Goal: Task Accomplishment & Management: Use online tool/utility

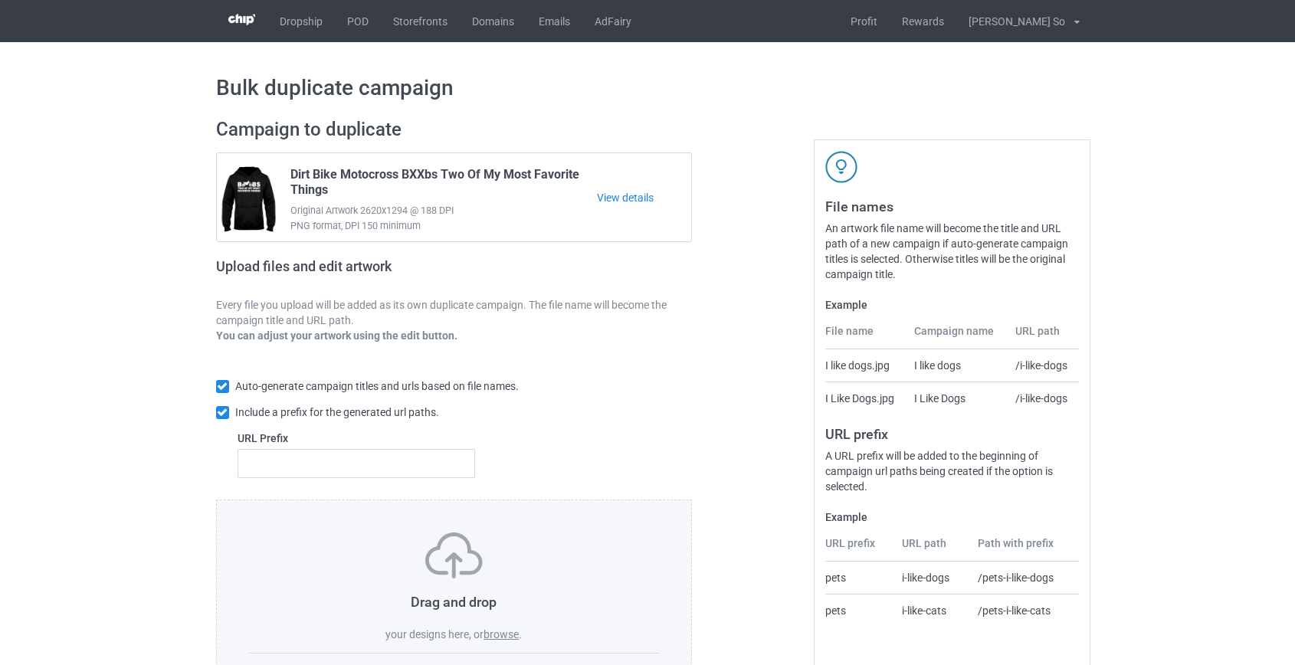
click at [508, 631] on label "browse" at bounding box center [501, 634] width 35 height 12
click at [0, 0] on input "browse" at bounding box center [0, 0] width 0 height 0
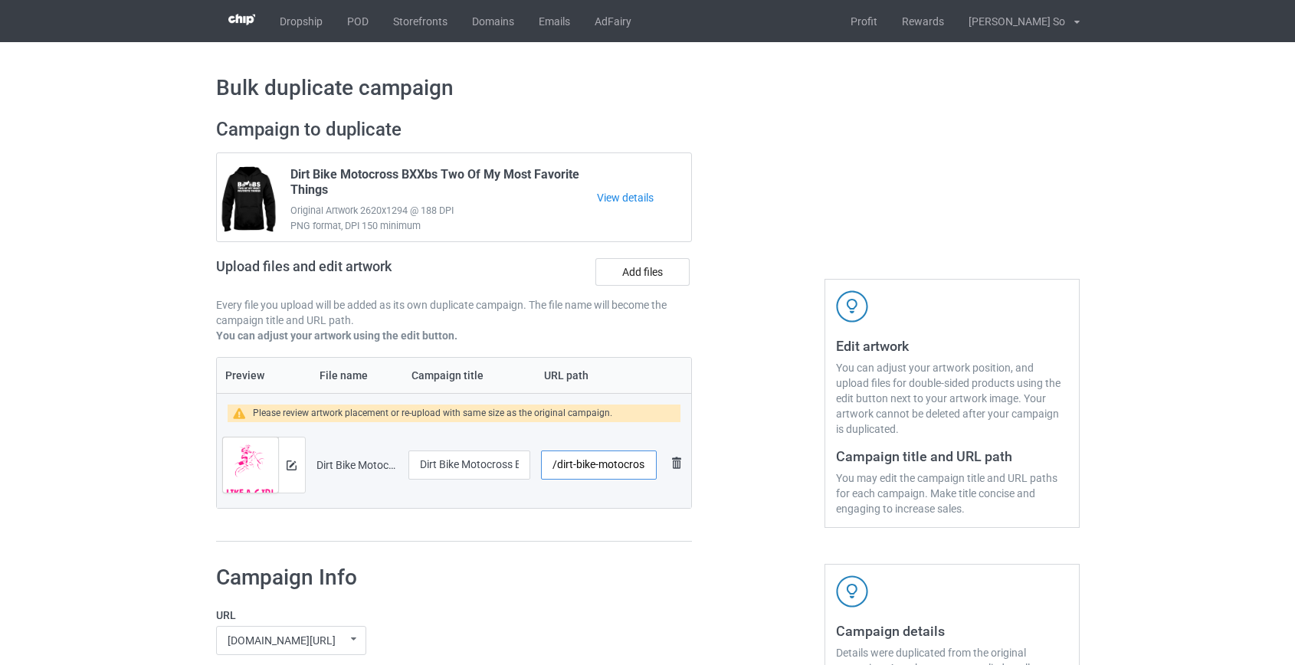
scroll to position [0, 86]
drag, startPoint x: 563, startPoint y: 463, endPoint x: 598, endPoint y: 465, distance: 34.6
click at [598, 465] on input "/dirt-bike-motocross-braaap-like-a-girl" at bounding box center [598, 465] width 115 height 29
type input "/db-like-a-girl"
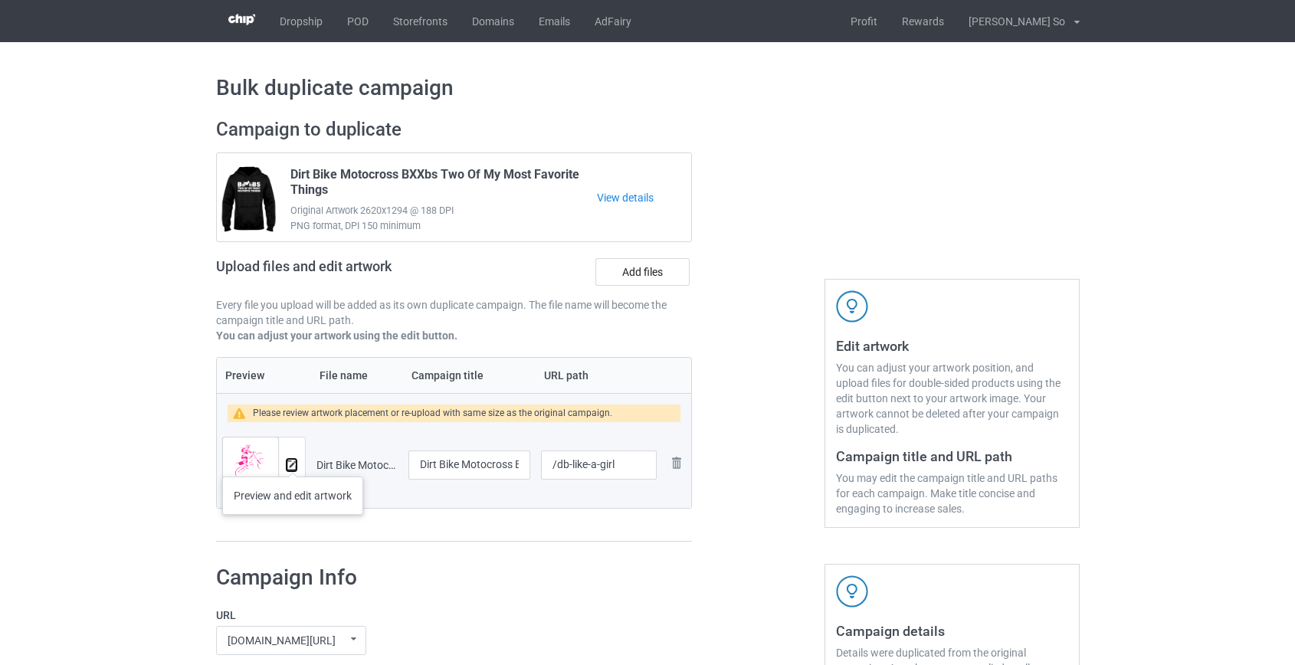
click at [293, 462] on img at bounding box center [292, 466] width 10 height 10
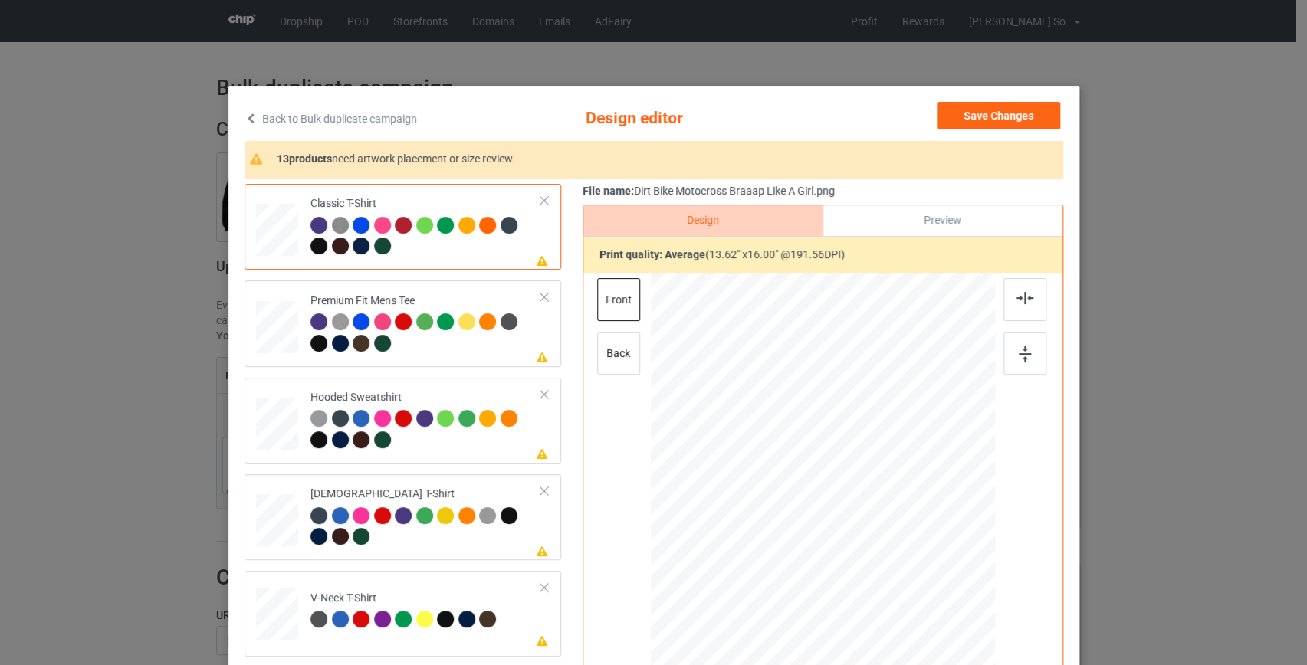
click at [352, 108] on link "Back to Bulk duplicate campaign" at bounding box center [330, 119] width 172 height 34
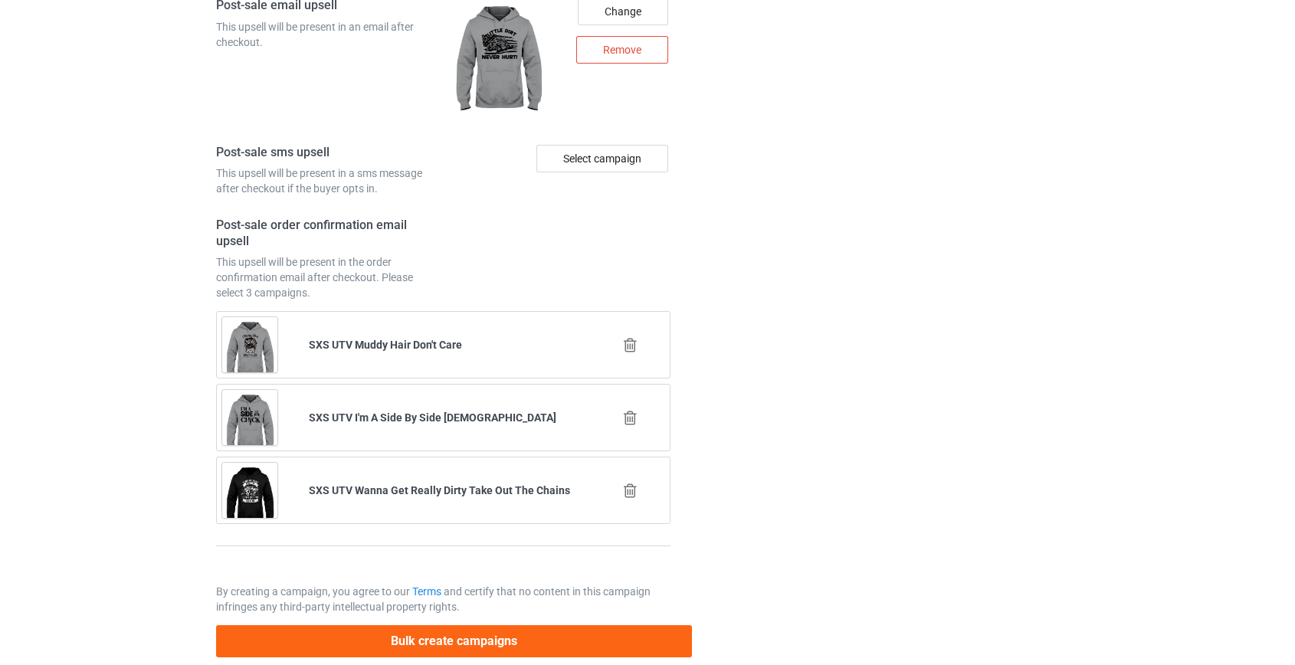
scroll to position [2129, 0]
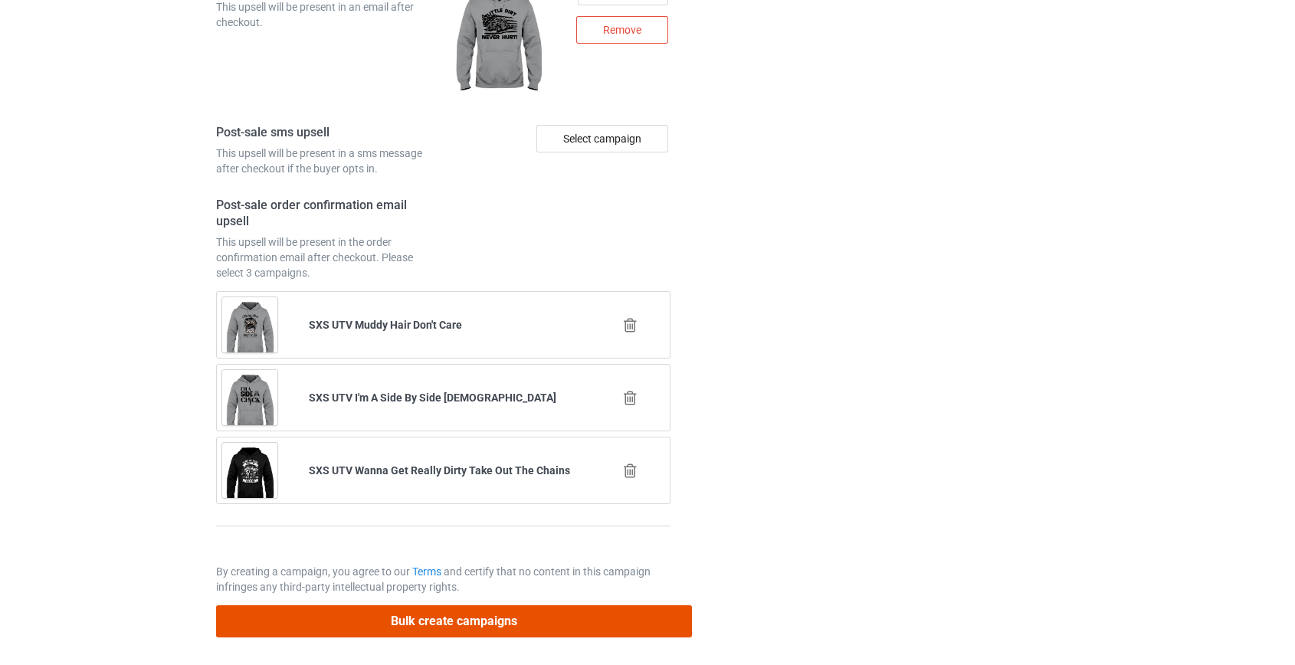
click at [476, 610] on button "Bulk create campaigns" at bounding box center [454, 620] width 477 height 31
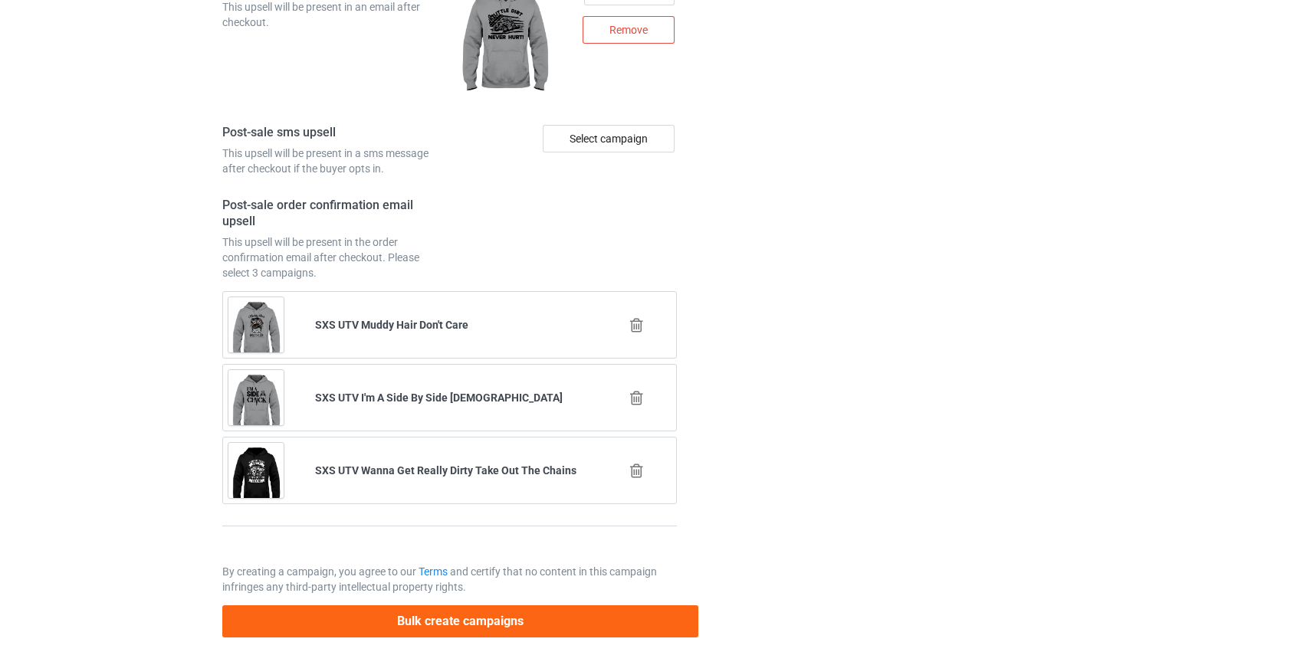
scroll to position [0, 0]
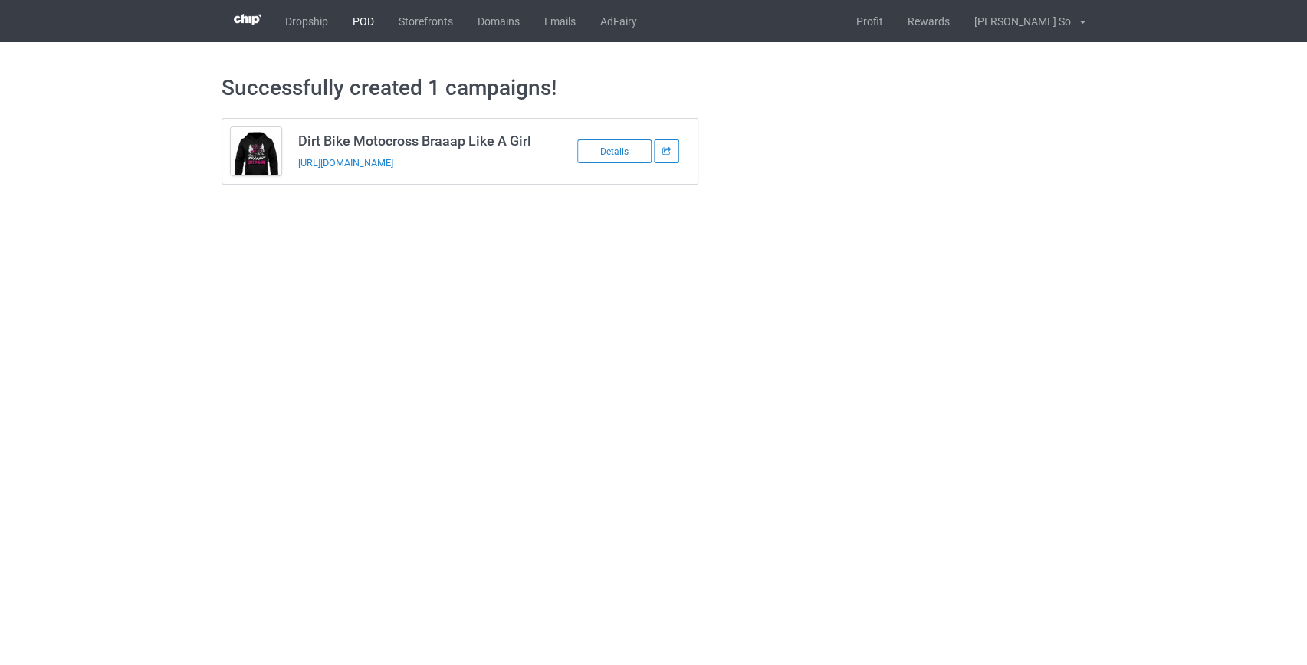
click at [366, 21] on link "POD" at bounding box center [363, 21] width 46 height 42
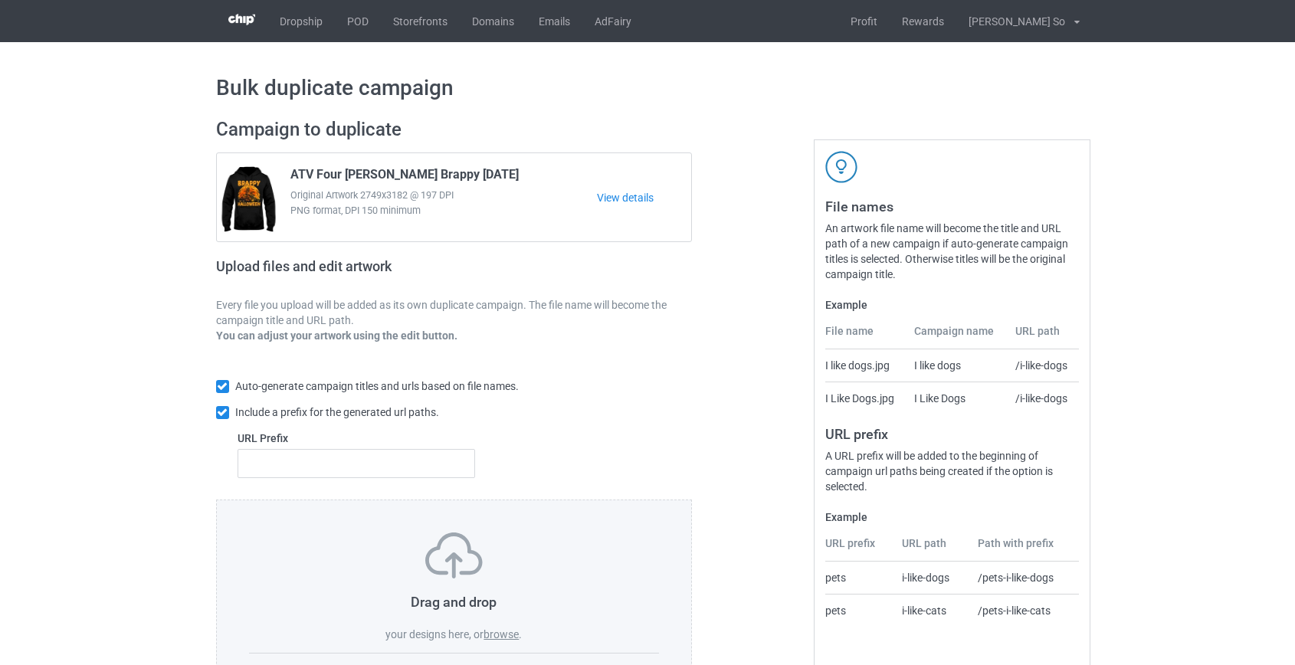
click at [498, 634] on label "browse" at bounding box center [501, 634] width 35 height 12
click at [0, 0] on input "browse" at bounding box center [0, 0] width 0 height 0
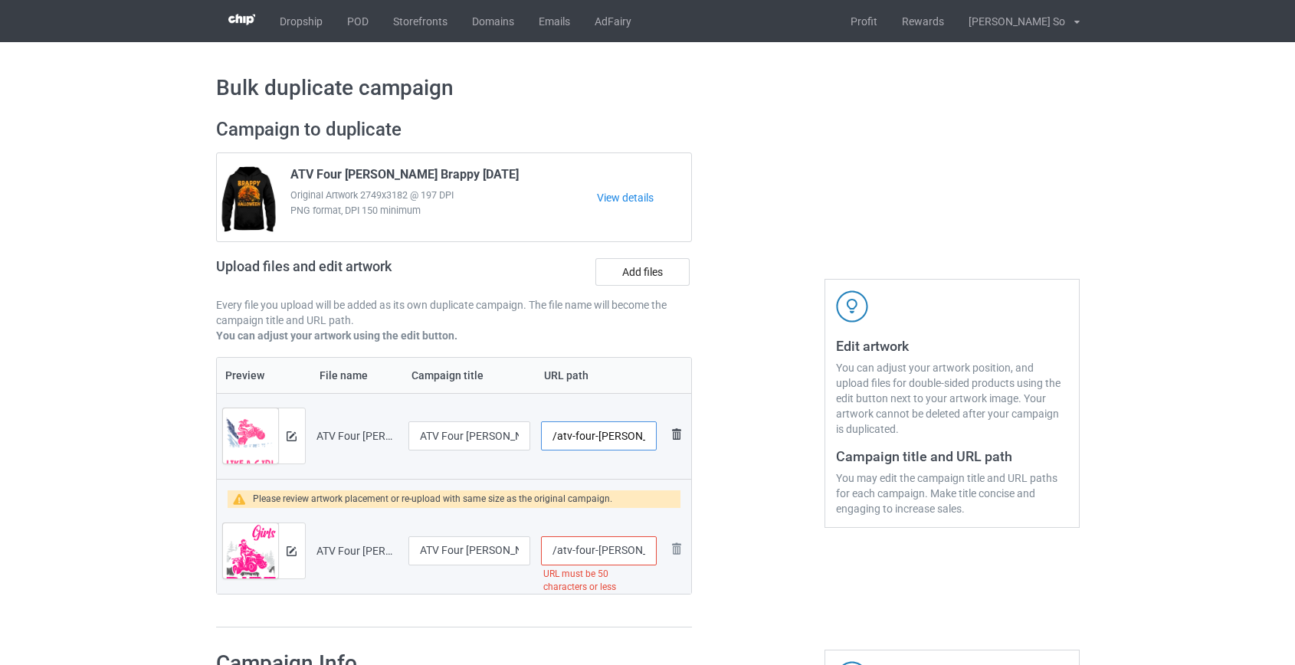
scroll to position [0, 71]
drag, startPoint x: 575, startPoint y: 433, endPoint x: 598, endPoint y: 442, distance: 24.8
click at [598, 442] on input "/atv-four-wheeler-braaap-like-a-girl" at bounding box center [598, 436] width 115 height 29
type input "/atv-like-a-girl"
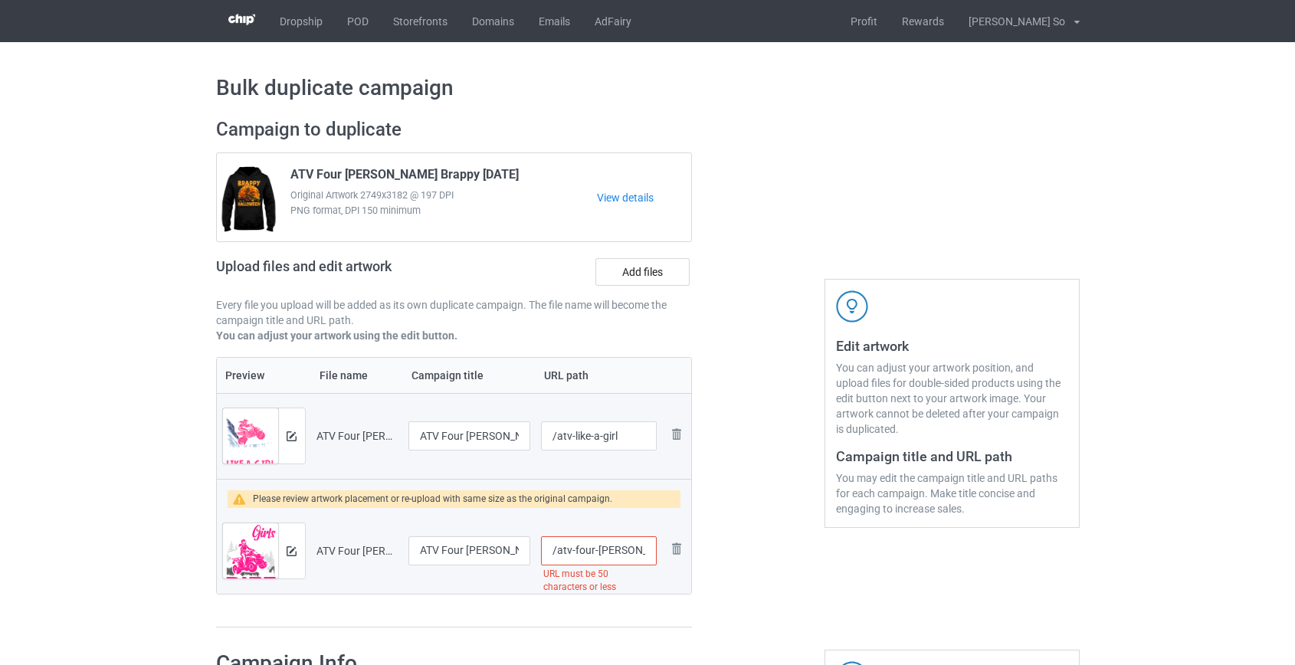
scroll to position [0, 211]
drag, startPoint x: 575, startPoint y: 550, endPoint x: 594, endPoint y: 552, distance: 19.2
click at [594, 552] on input "/atv-four-wheeler-some-girls-are-just-born-with-dirt-in-their-veins" at bounding box center [598, 551] width 115 height 29
type input "/atv-their-veins"
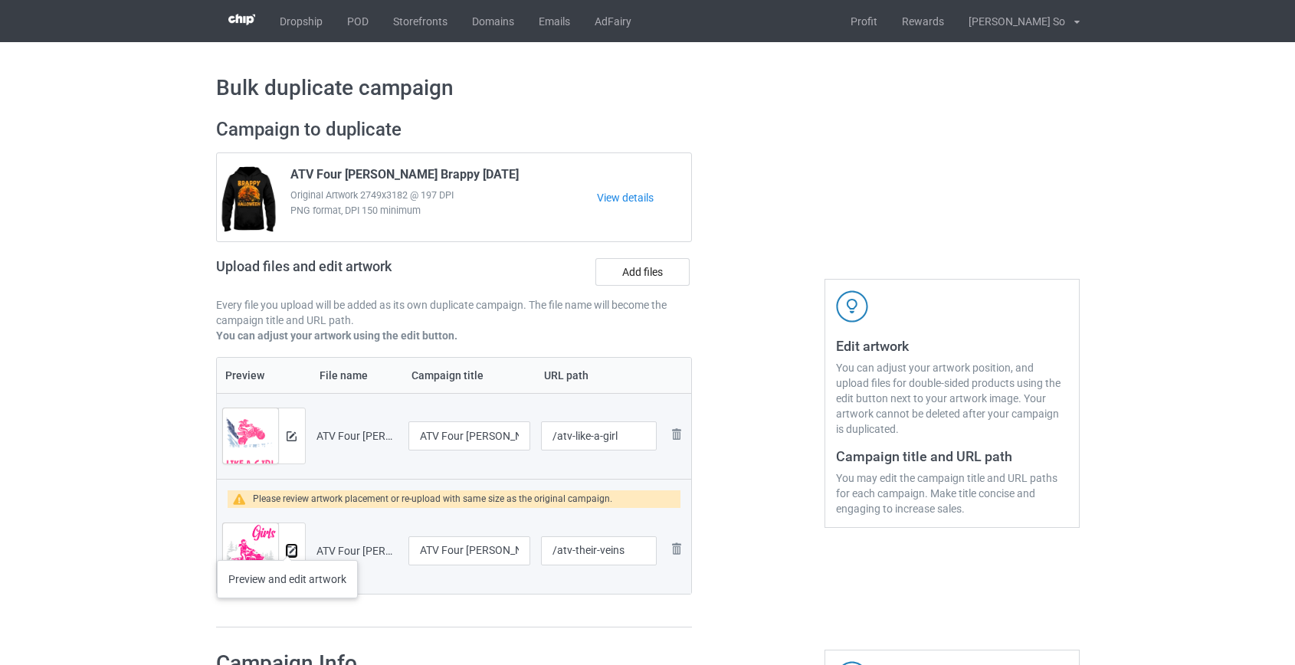
click at [287, 546] on img at bounding box center [292, 551] width 10 height 10
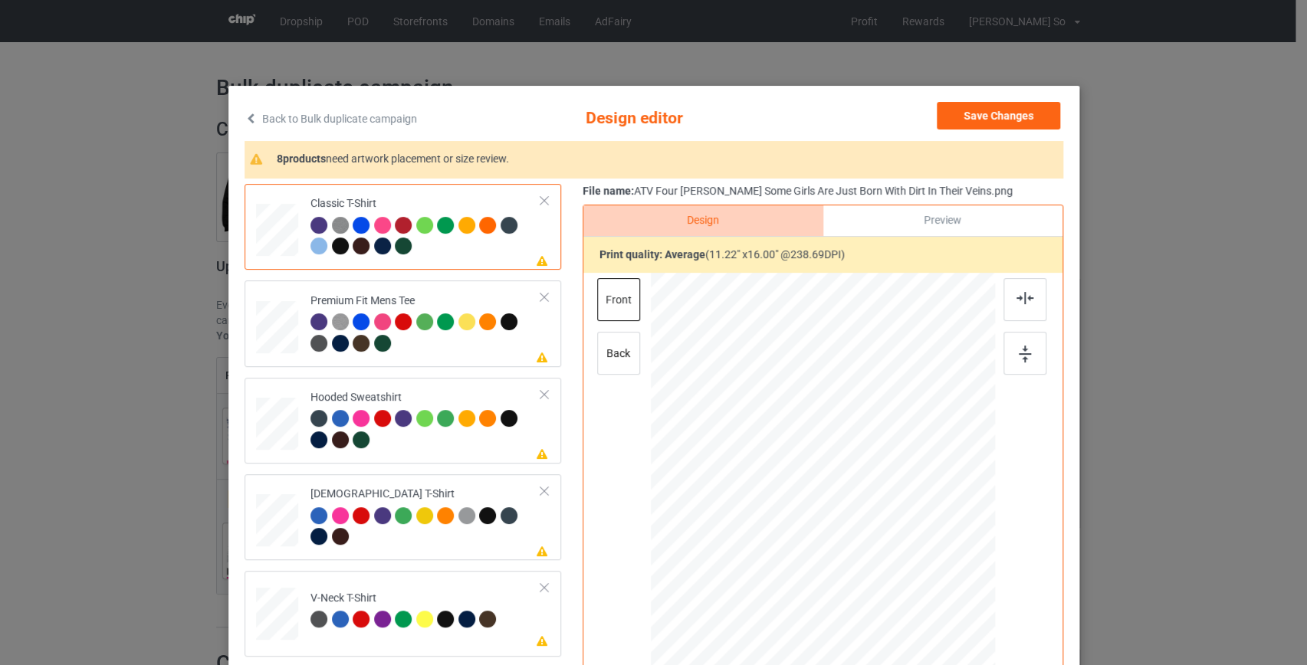
click at [383, 110] on link "Back to Bulk duplicate campaign" at bounding box center [330, 119] width 172 height 34
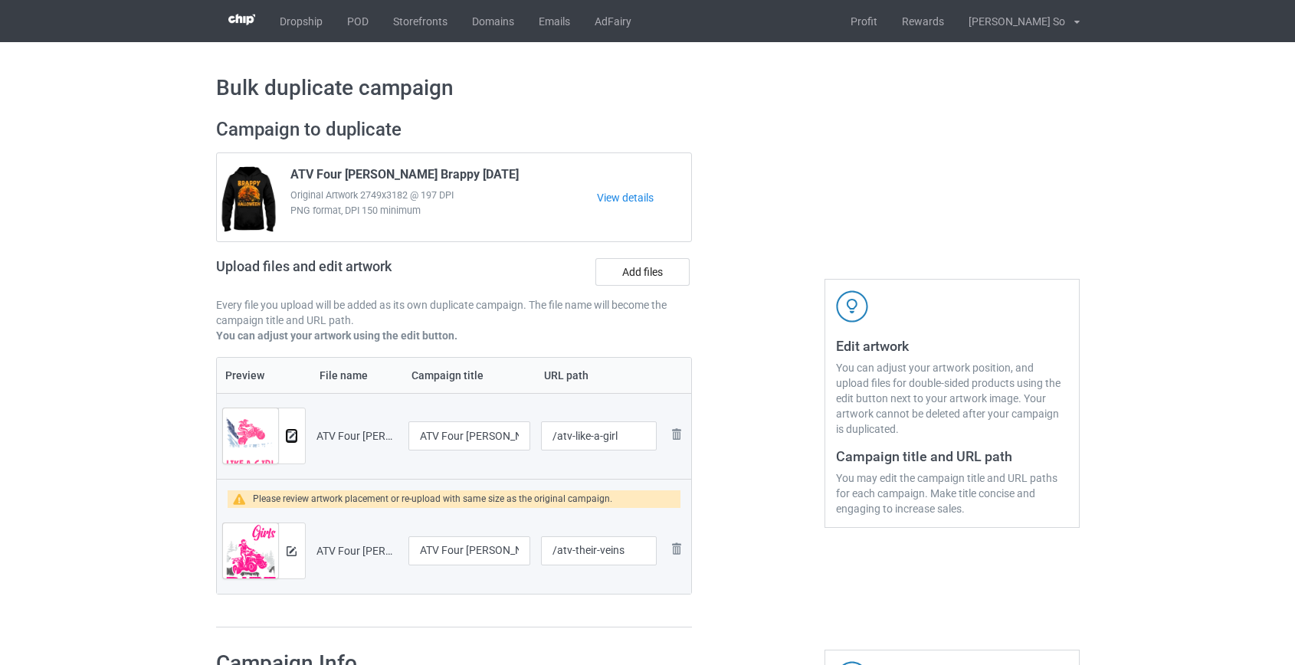
click at [290, 439] on img at bounding box center [292, 437] width 10 height 10
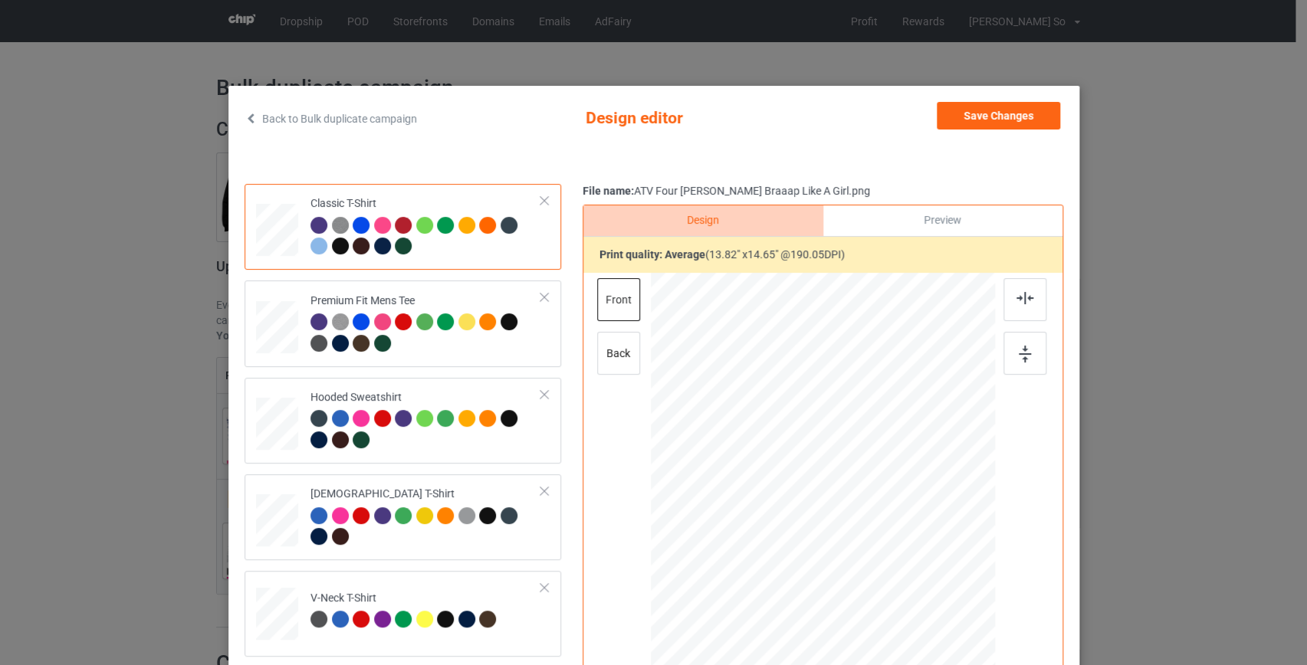
click at [383, 113] on link "Back to Bulk duplicate campaign" at bounding box center [330, 119] width 172 height 34
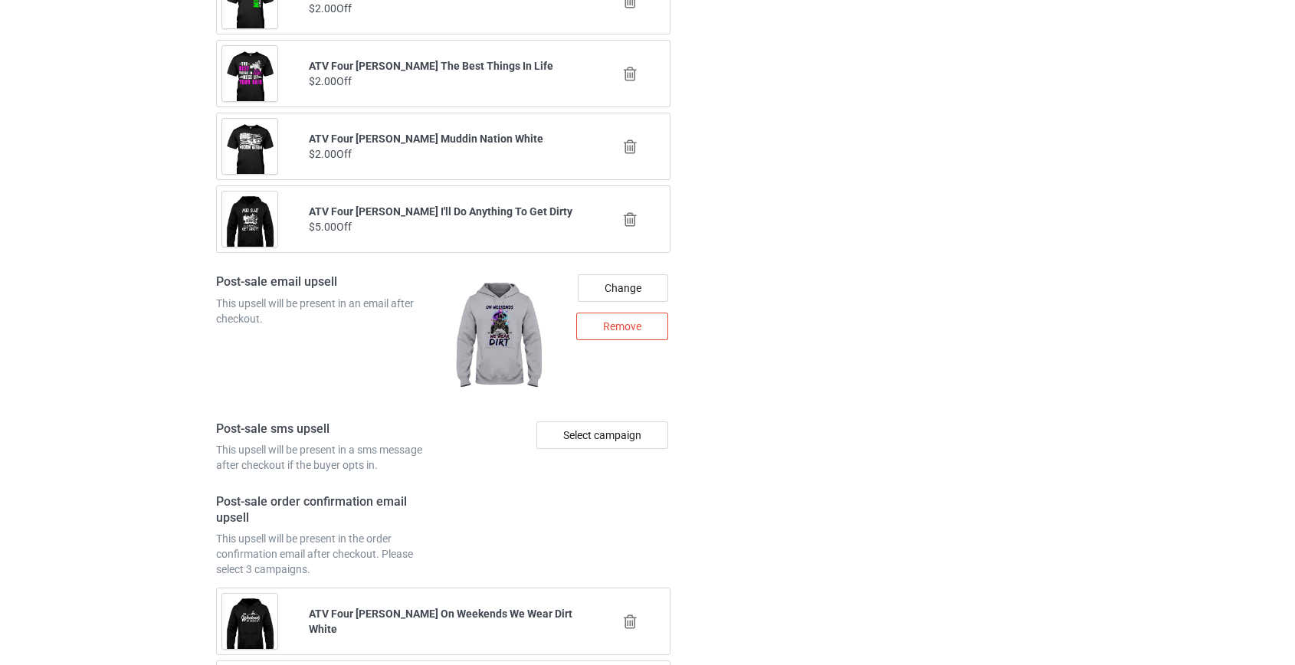
scroll to position [2215, 0]
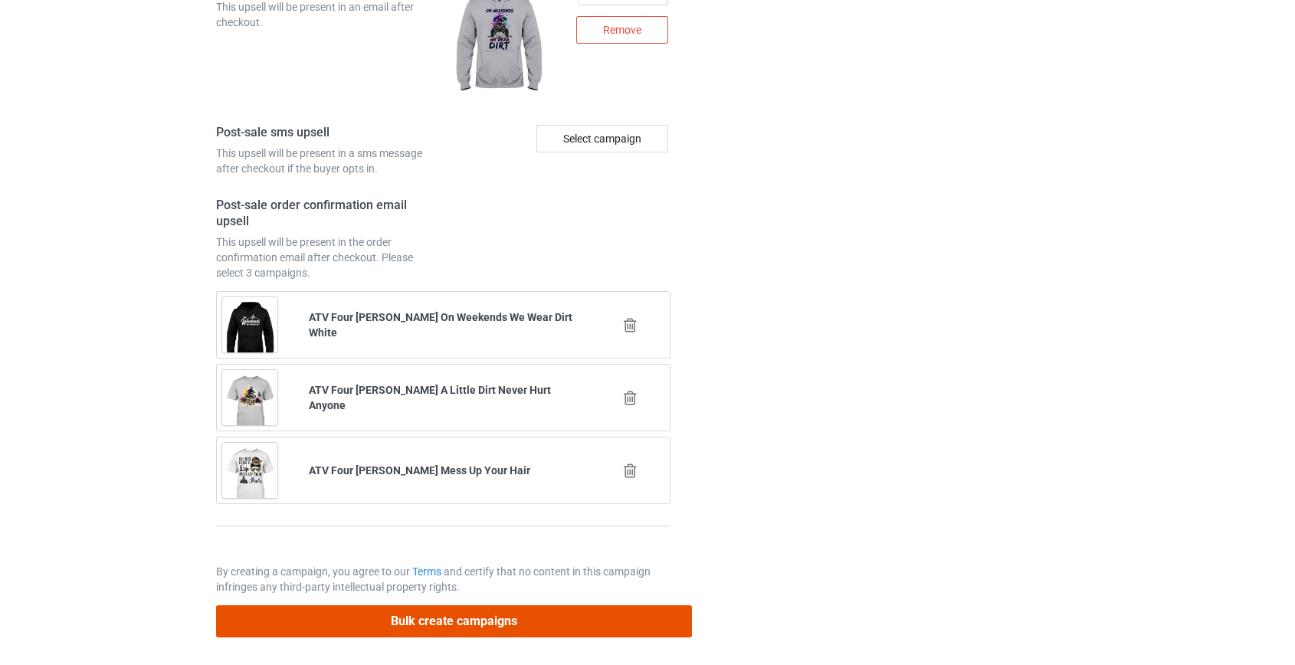
click at [515, 612] on button "Bulk create campaigns" at bounding box center [454, 620] width 477 height 31
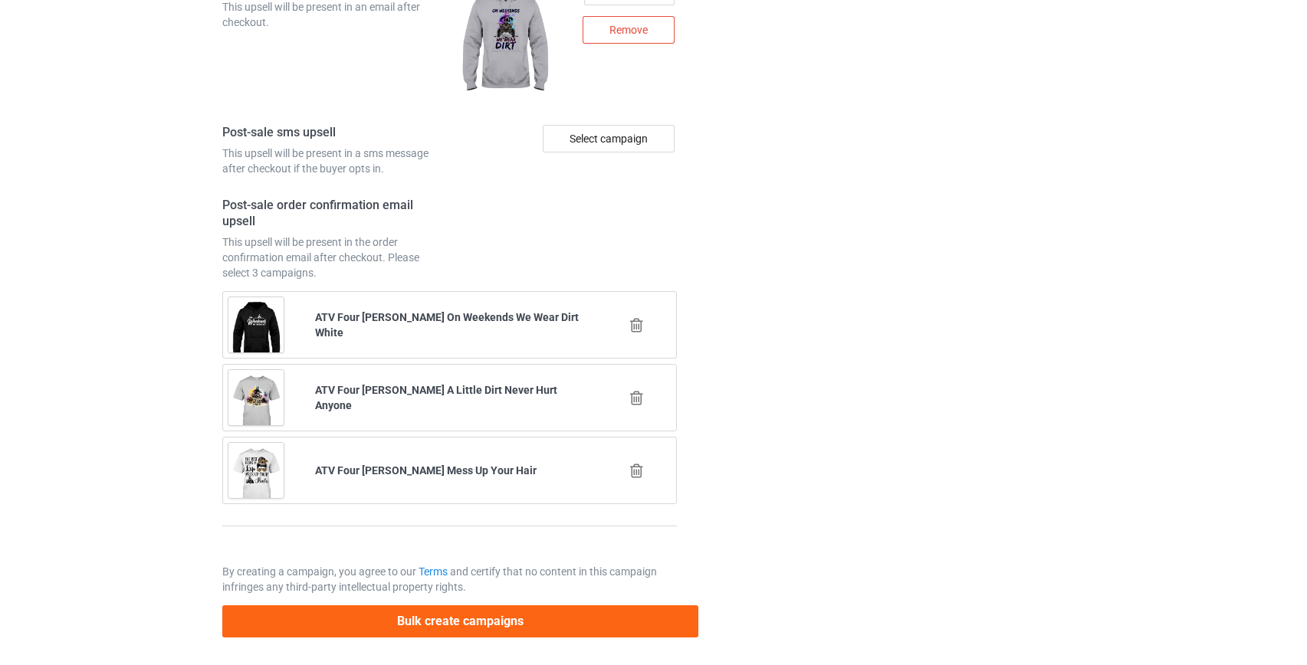
scroll to position [0, 0]
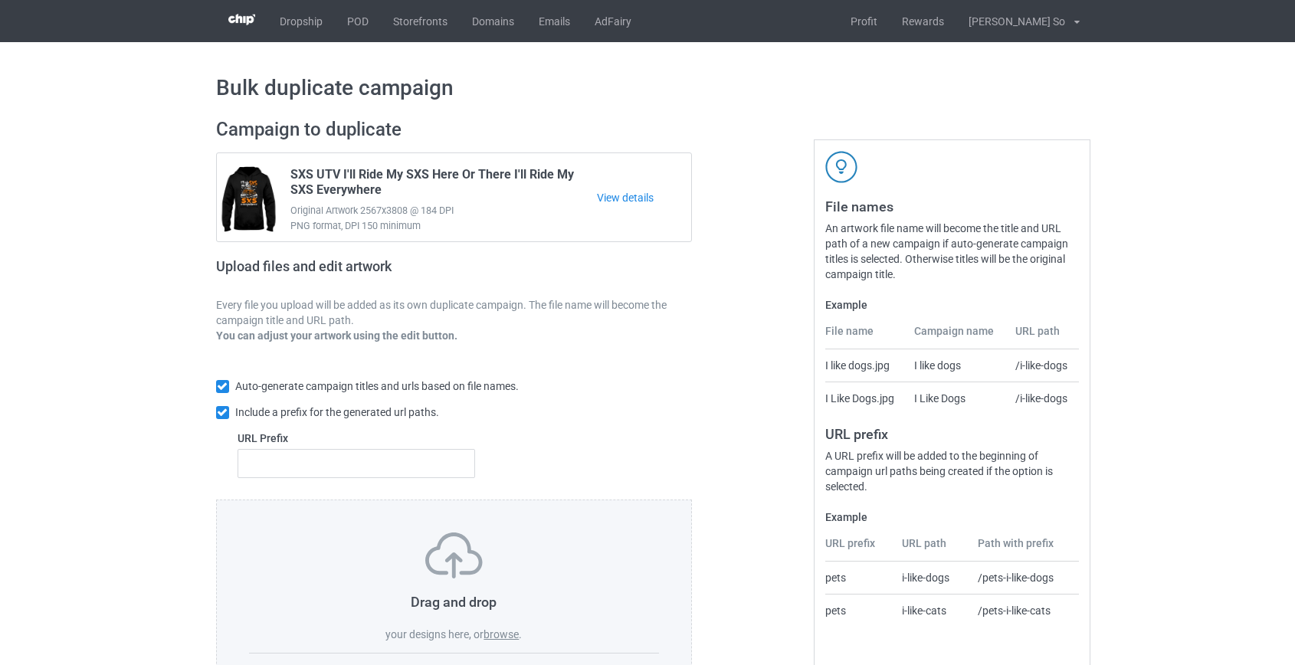
click at [504, 635] on label "browse" at bounding box center [501, 634] width 35 height 12
click at [0, 0] on input "browse" at bounding box center [0, 0] width 0 height 0
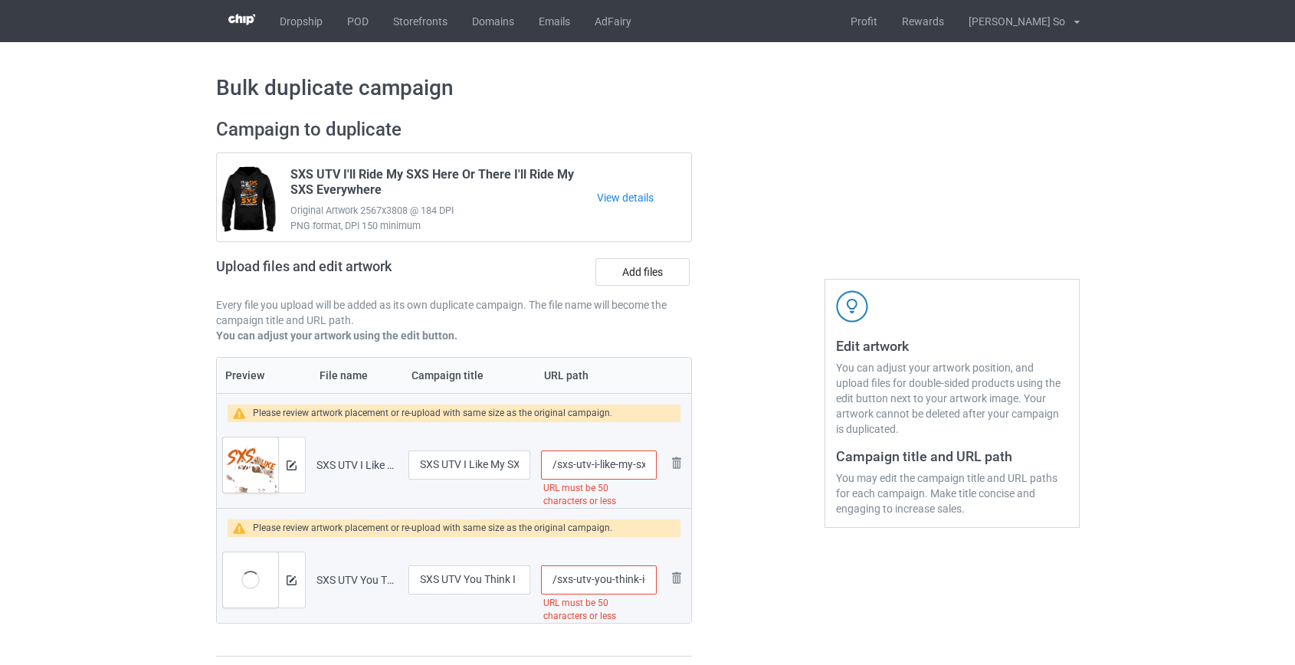
drag, startPoint x: 574, startPoint y: 461, endPoint x: 600, endPoint y: 467, distance: 26.6
click at [600, 467] on input "/sxs-utv-i-like-my-sxs-like-i-like-my-women-topless-and-dirty" at bounding box center [598, 465] width 115 height 29
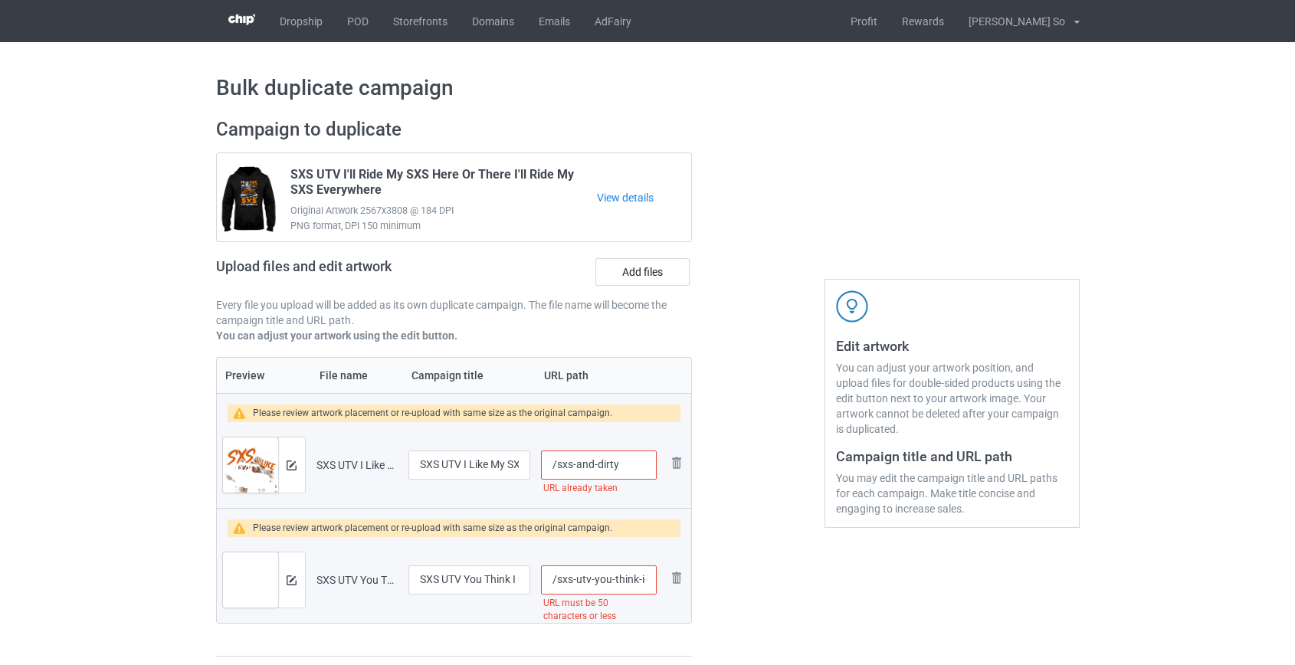
type input "/sxs-and-dirty"
click at [574, 579] on input "/sxs-utv-you-think-i-care-about-who-doesn-t-like-me-hell-my-own-family-doesn-t-…" at bounding box center [598, 580] width 115 height 29
click at [609, 578] on input "/sxs-doesn-t-like-me" at bounding box center [598, 580] width 115 height 29
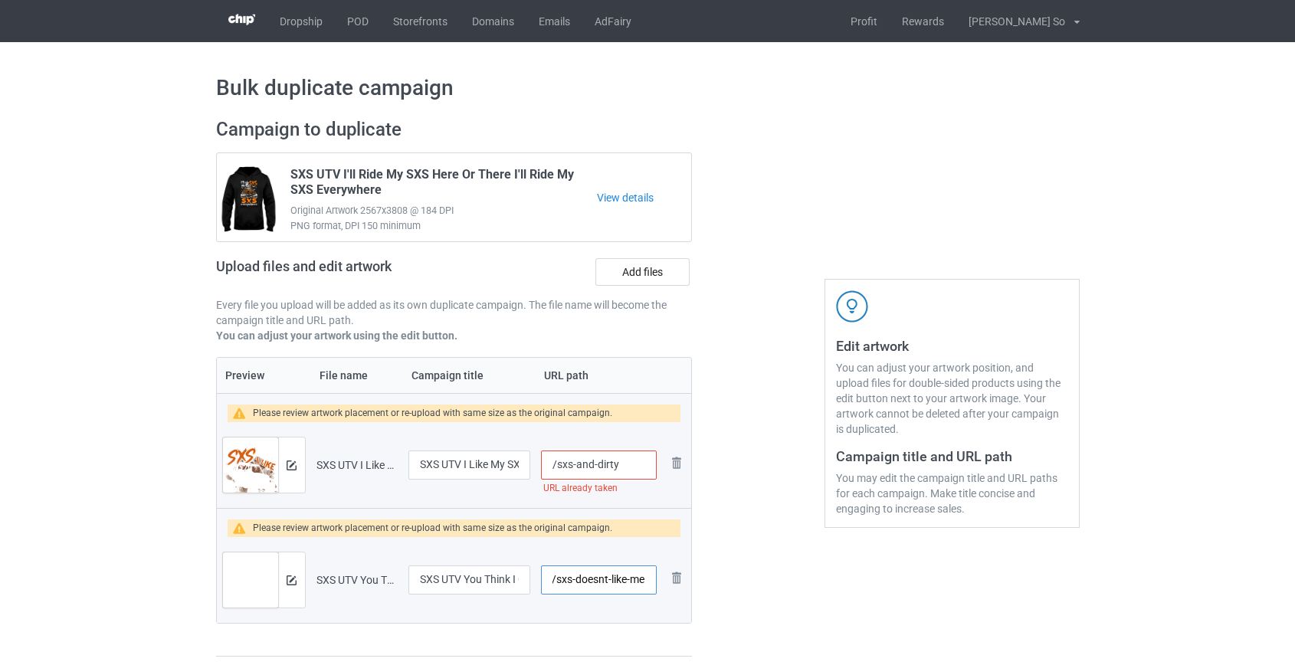
scroll to position [0, 1]
type input "/sxs-doesnt-like-me"
click at [600, 468] on input "/sxs-and-dirty" at bounding box center [598, 465] width 115 height 29
type input "/sxs-anddirty"
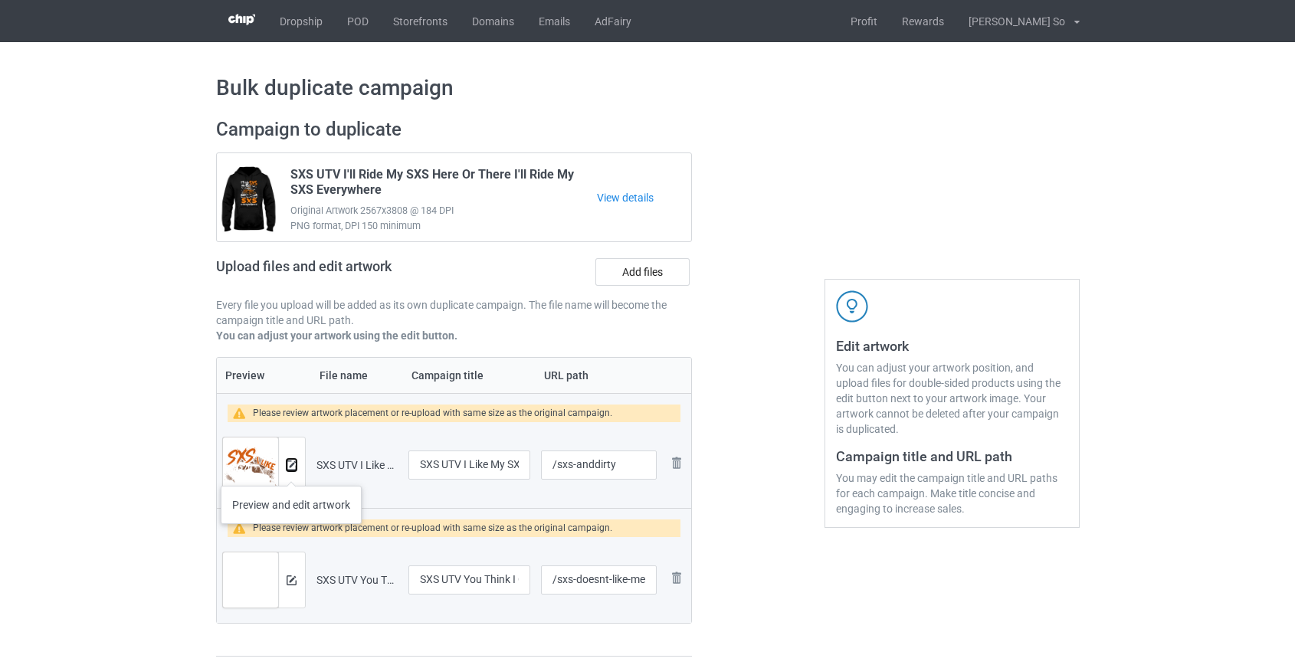
click at [291, 471] on button at bounding box center [292, 465] width 10 height 12
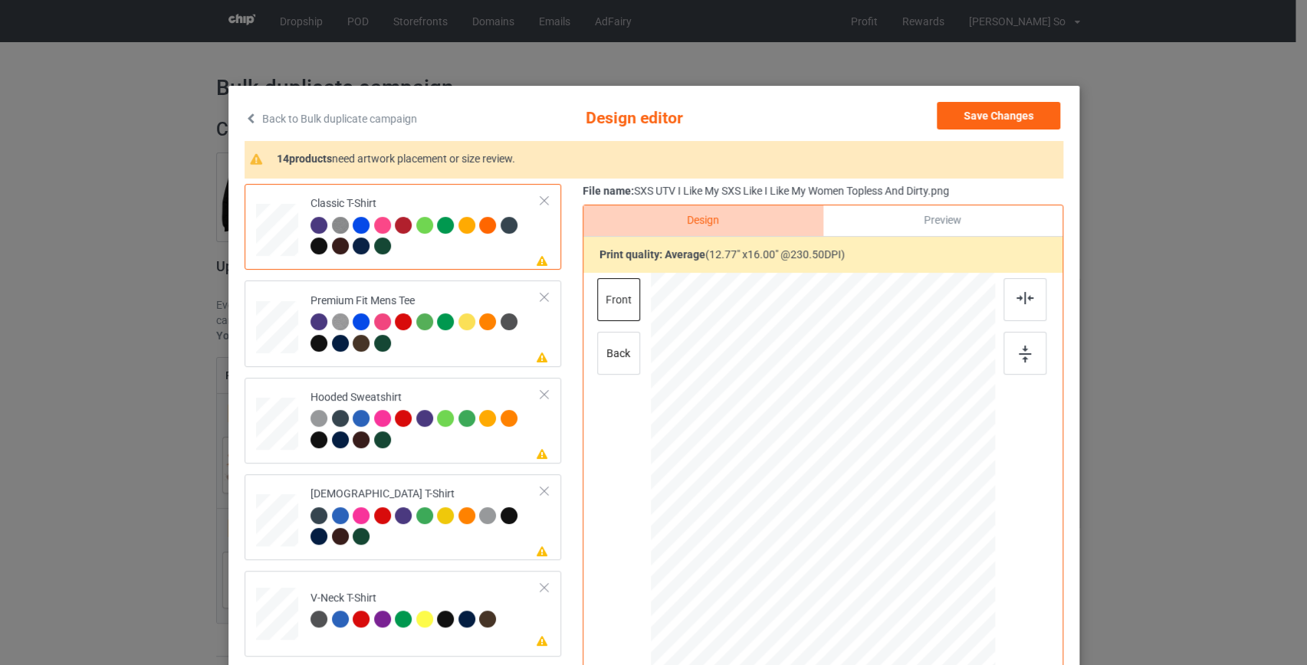
click at [353, 118] on link "Back to Bulk duplicate campaign" at bounding box center [330, 119] width 172 height 34
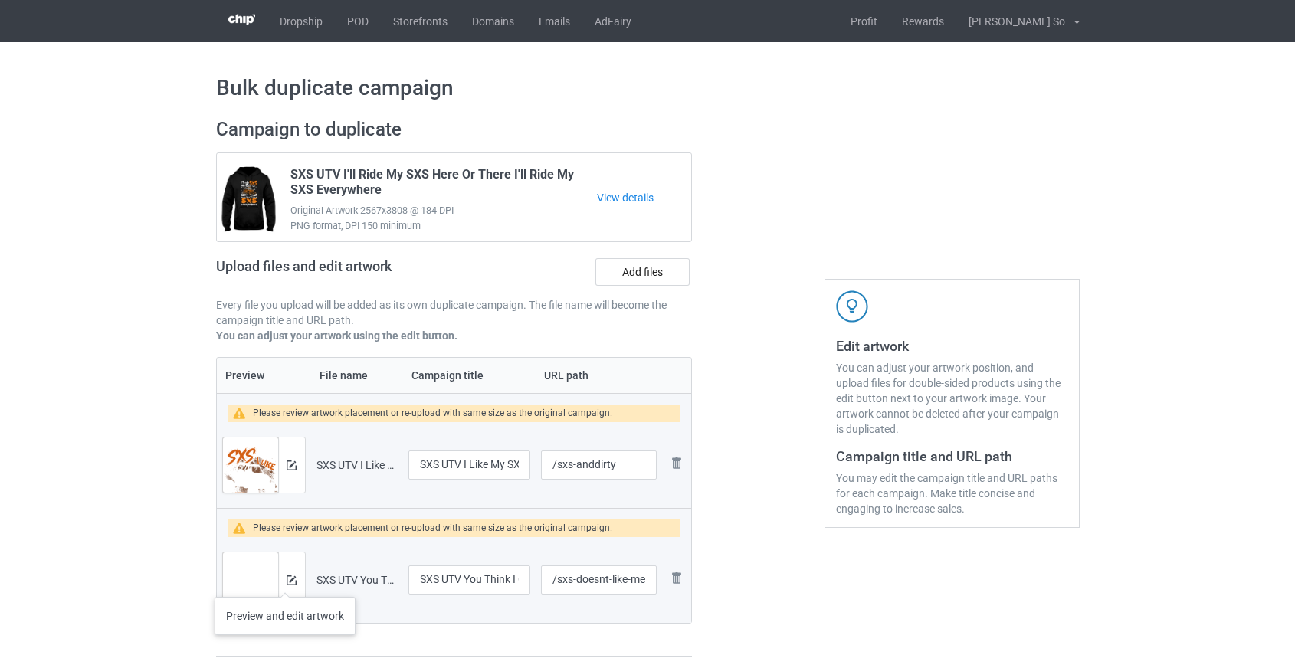
click at [285, 582] on div at bounding box center [291, 580] width 27 height 55
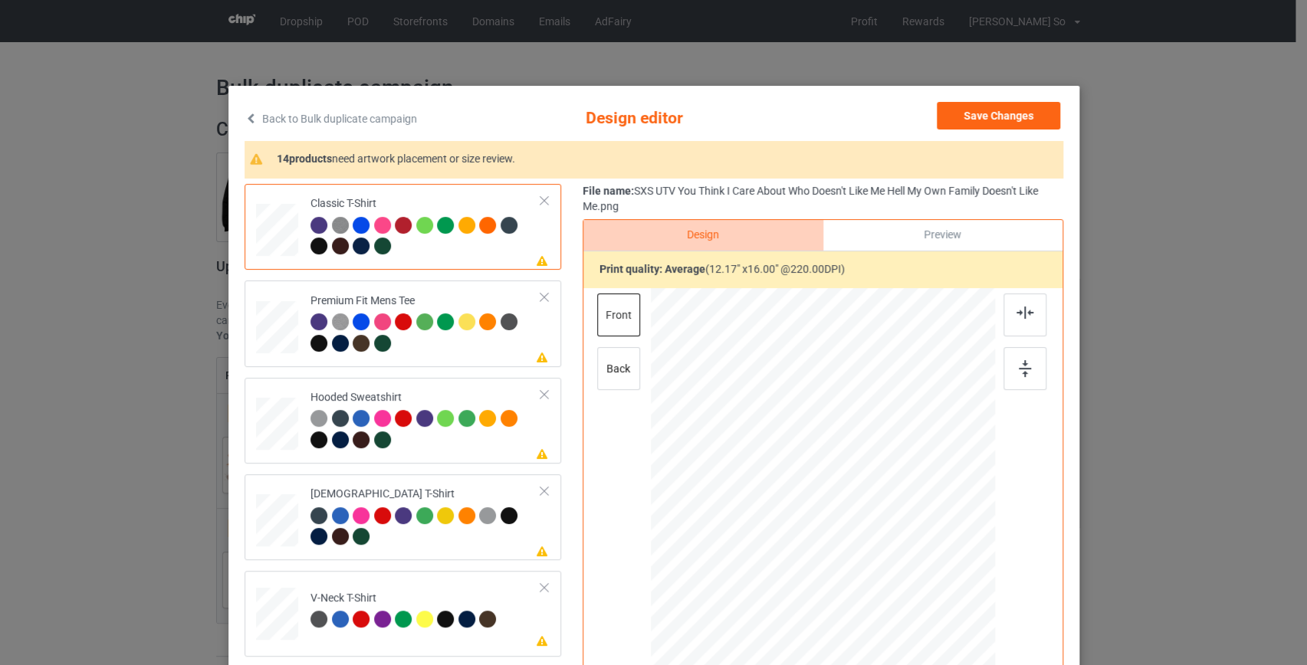
click at [397, 115] on link "Back to Bulk duplicate campaign" at bounding box center [330, 119] width 172 height 34
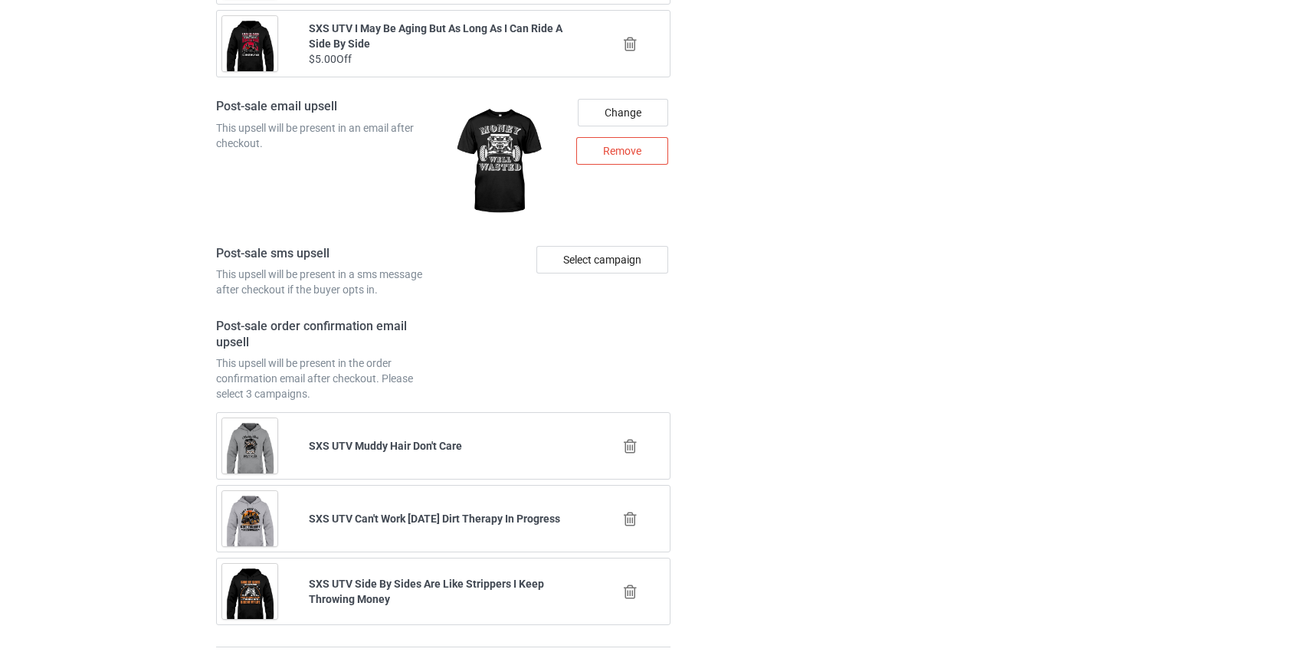
scroll to position [2244, 0]
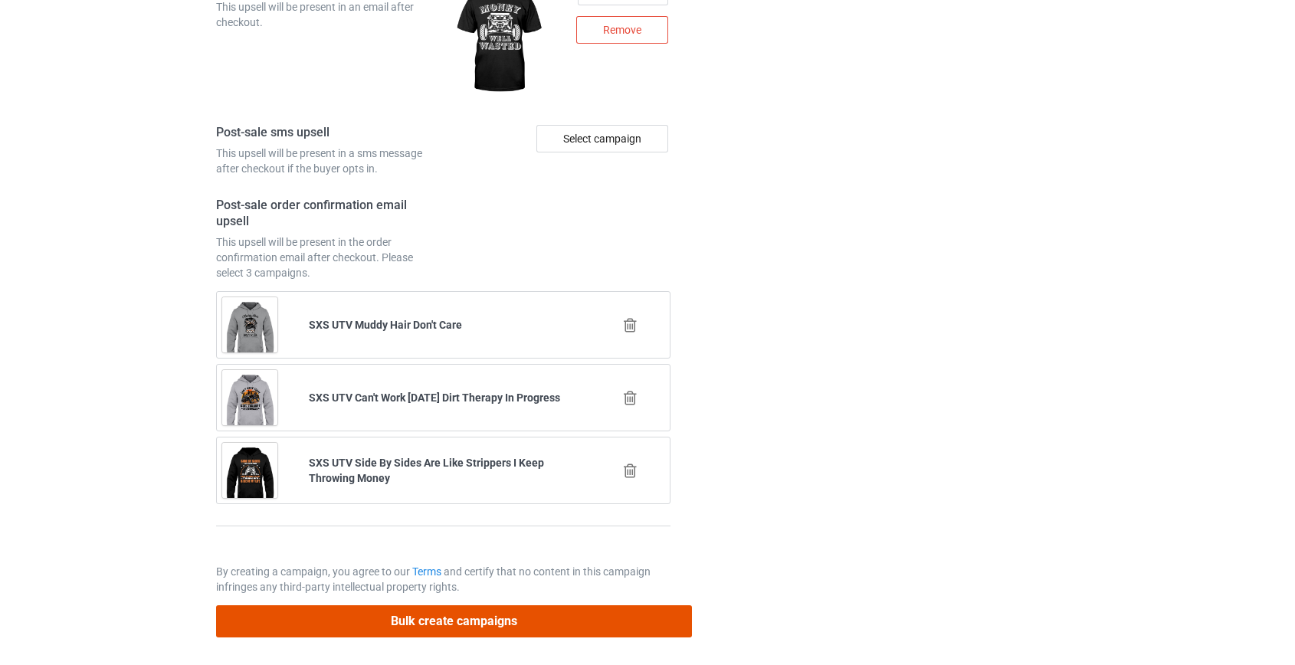
click at [526, 625] on button "Bulk create campaigns" at bounding box center [454, 620] width 477 height 31
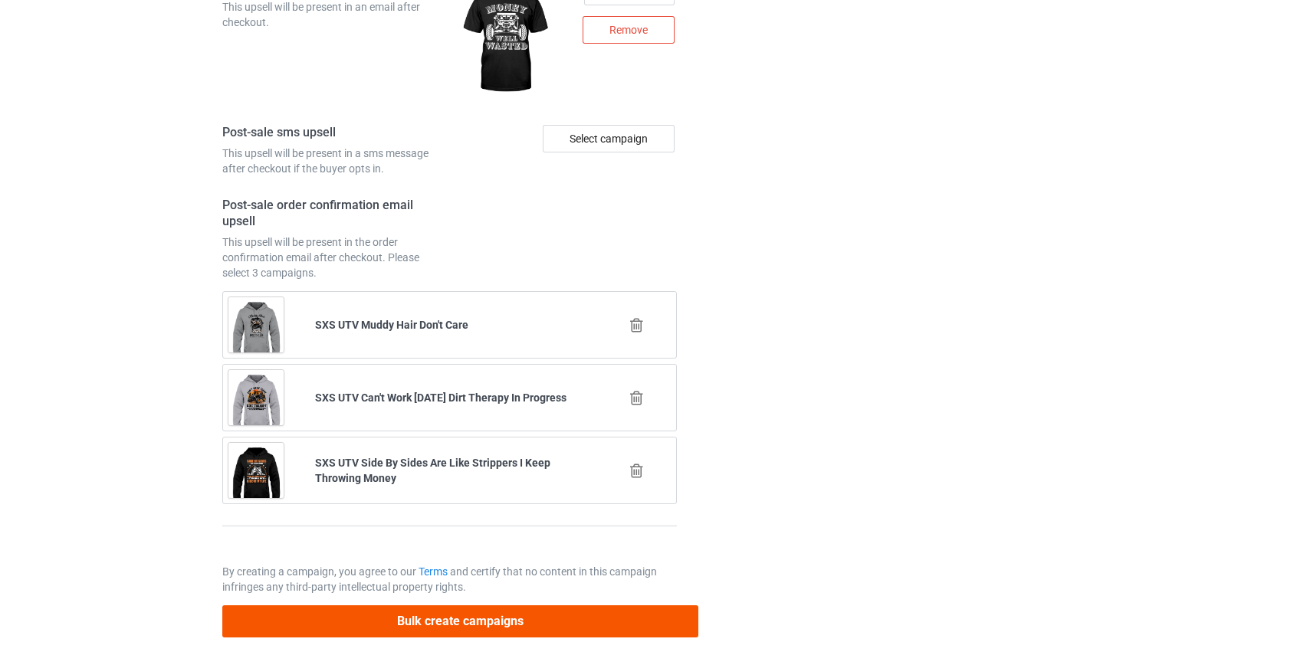
scroll to position [0, 0]
